Goal: Task Accomplishment & Management: Manage account settings

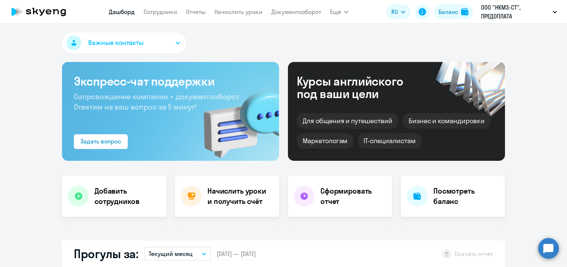
select select "30"
click at [450, 13] on div "Баланс" at bounding box center [449, 11] width 20 height 9
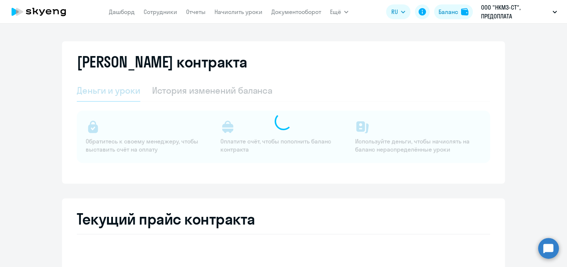
select select "english_adult_not_native_speaker"
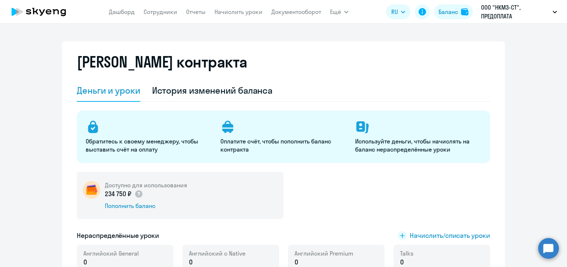
scroll to position [111, 0]
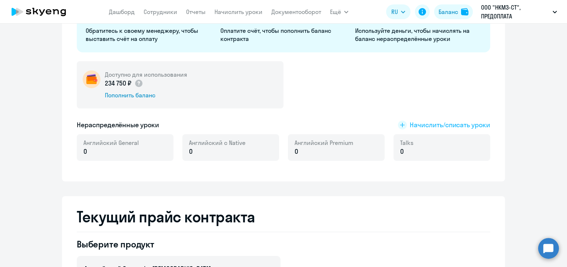
click at [413, 126] on span "Начислить/списать уроки" at bounding box center [450, 125] width 81 height 10
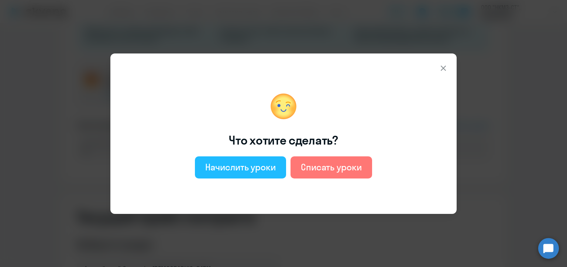
click at [233, 168] on div "Начислить уроки" at bounding box center [240, 167] width 71 height 12
select select "english_adult_not_native_speaker"
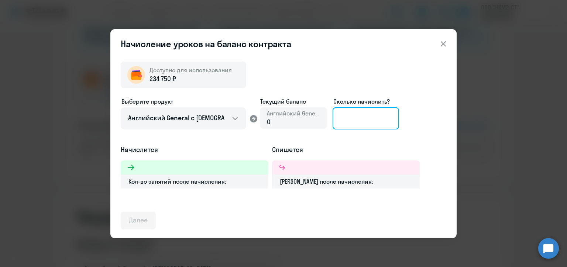
click at [345, 118] on input at bounding box center [366, 118] width 66 height 22
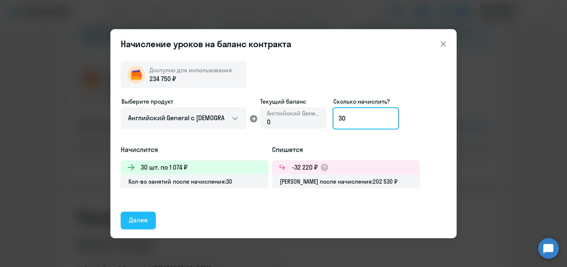
type input "30"
click at [141, 222] on div "Далее" at bounding box center [138, 221] width 19 height 10
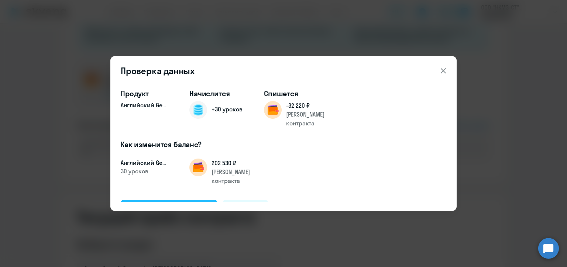
click at [184, 200] on button "Подтвердить и начислить" at bounding box center [169, 209] width 97 height 18
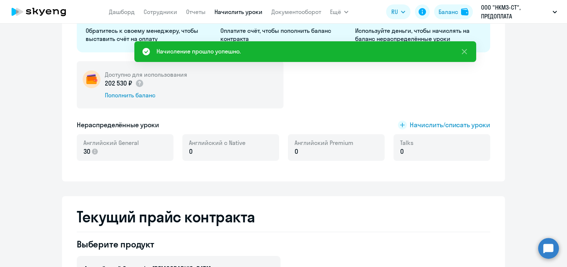
click at [239, 11] on link "Начислить уроки" at bounding box center [239, 11] width 48 height 7
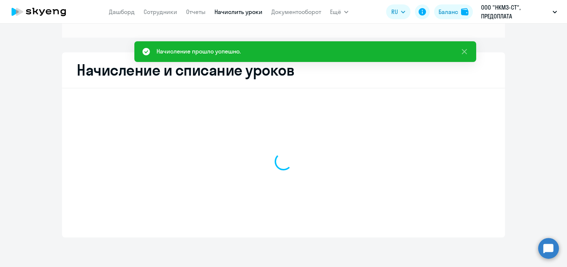
scroll to position [103, 0]
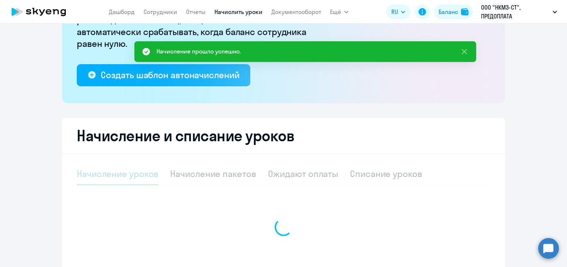
select select "10"
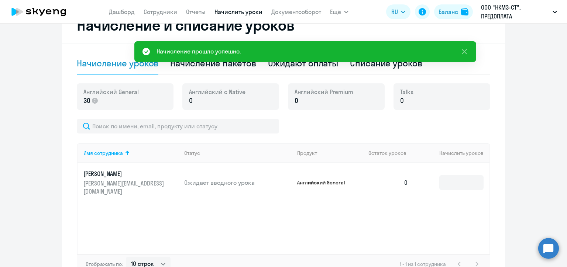
scroll to position [177, 0]
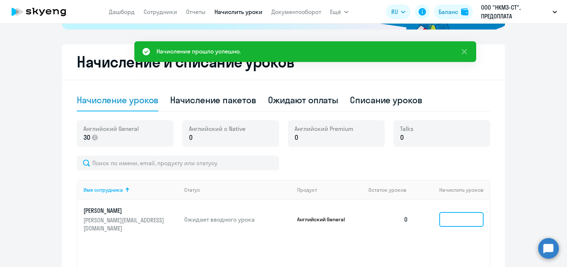
click at [460, 217] on input at bounding box center [462, 219] width 44 height 15
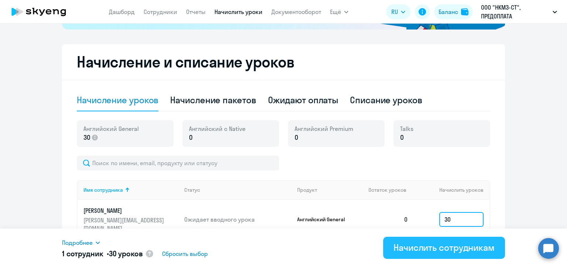
type input "30"
click at [467, 251] on div "Начислить сотрудникам" at bounding box center [444, 248] width 101 height 12
